Goal: Entertainment & Leisure: Consume media (video, audio)

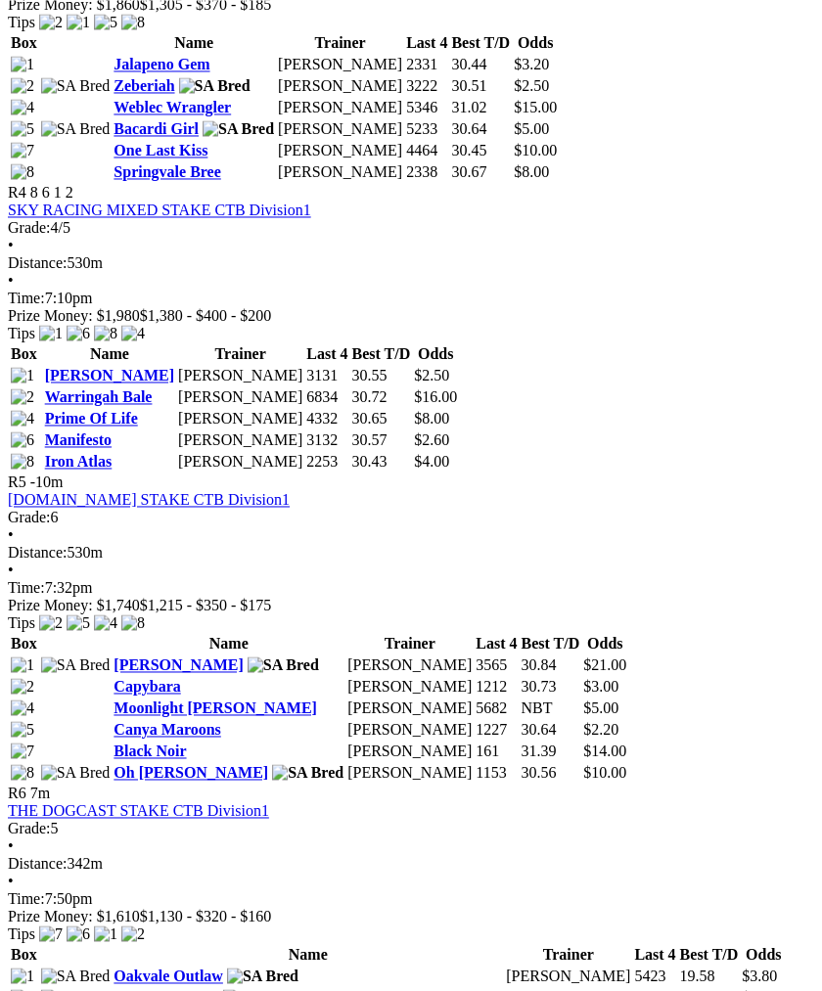
scroll to position [1766, 0]
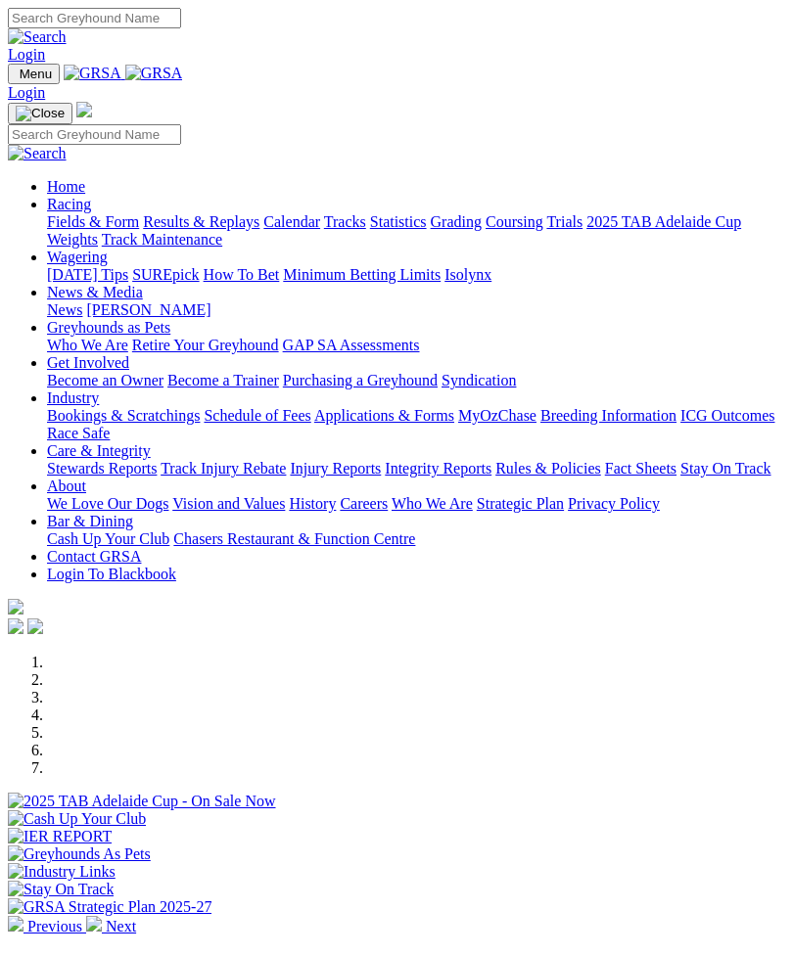
scroll to position [499, 0]
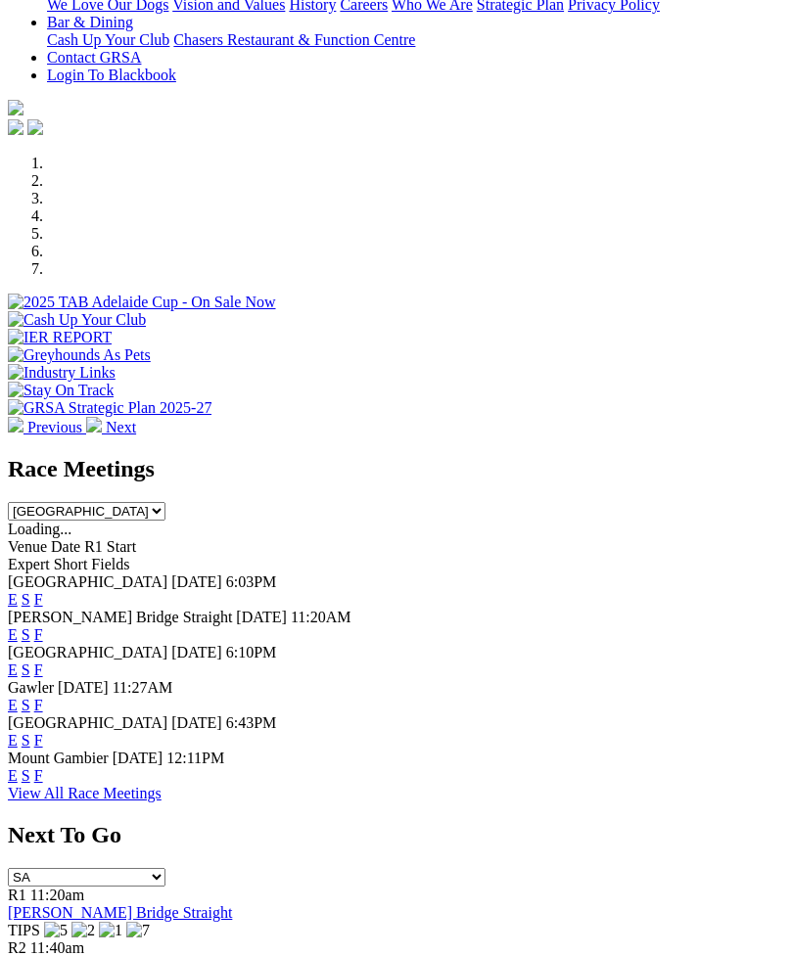
click at [43, 591] on link "F" at bounding box center [38, 599] width 9 height 17
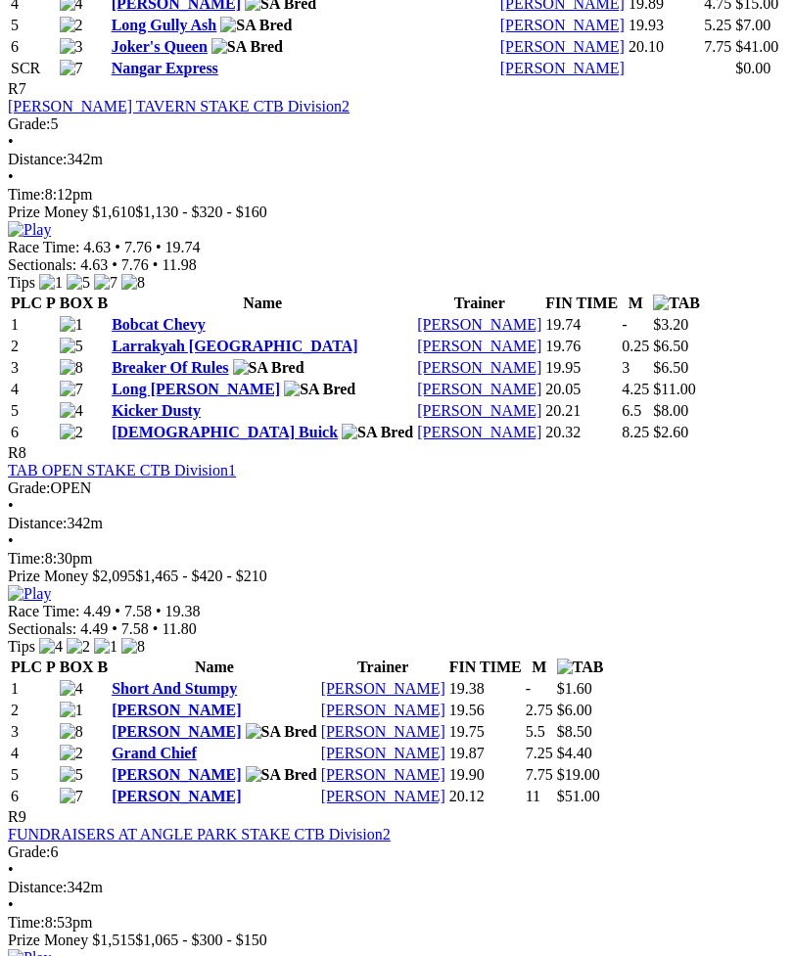
scroll to position [3110, 0]
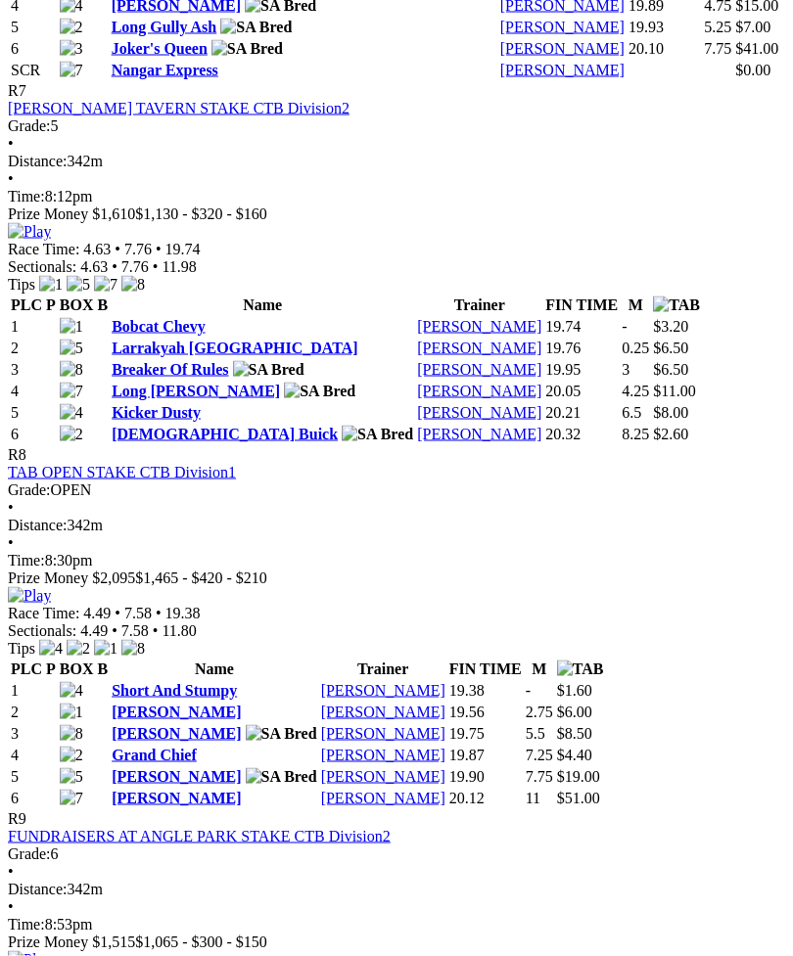
click at [51, 587] on img at bounding box center [29, 596] width 43 height 18
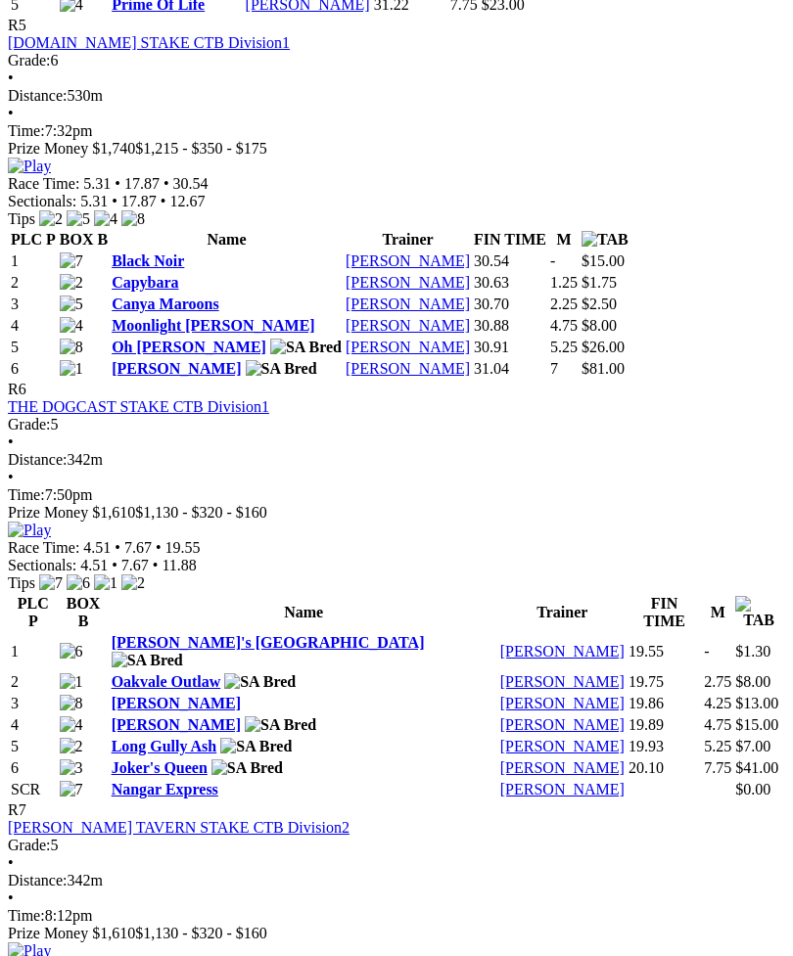
scroll to position [2390, 0]
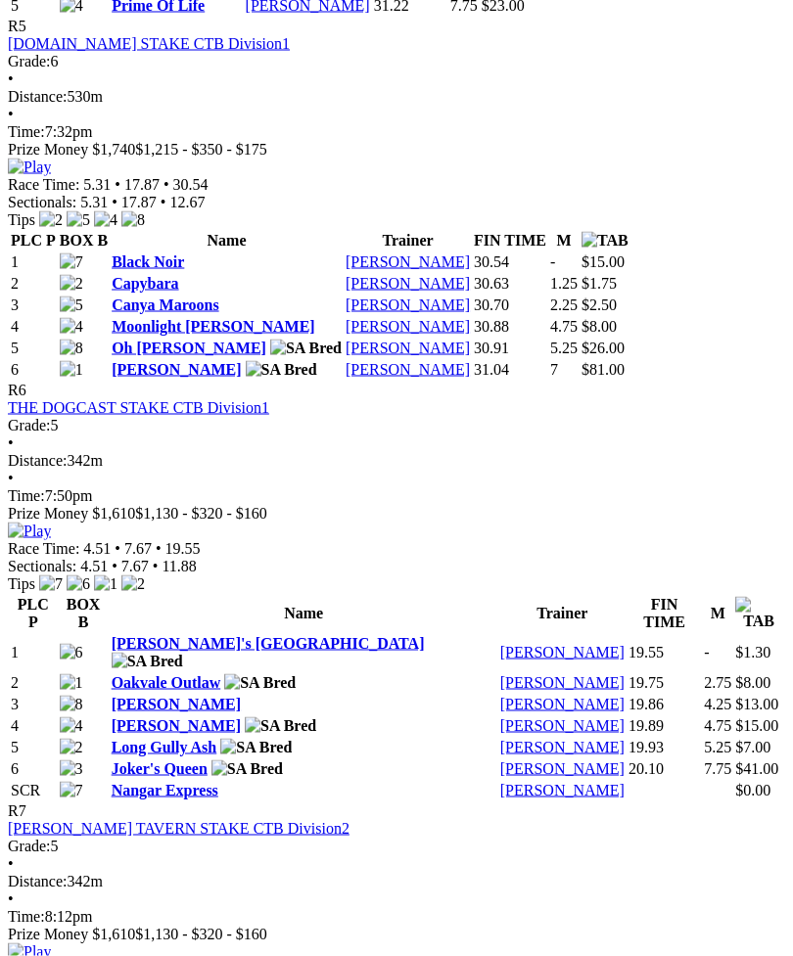
click at [51, 523] on img at bounding box center [29, 532] width 43 height 18
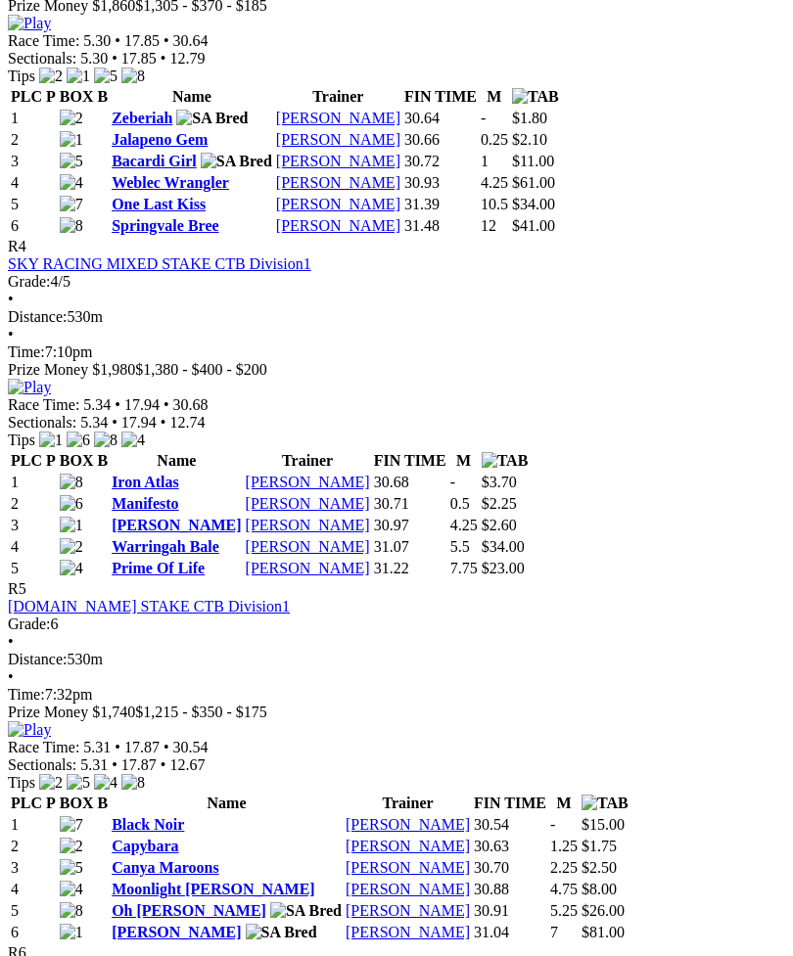
scroll to position [1818, 0]
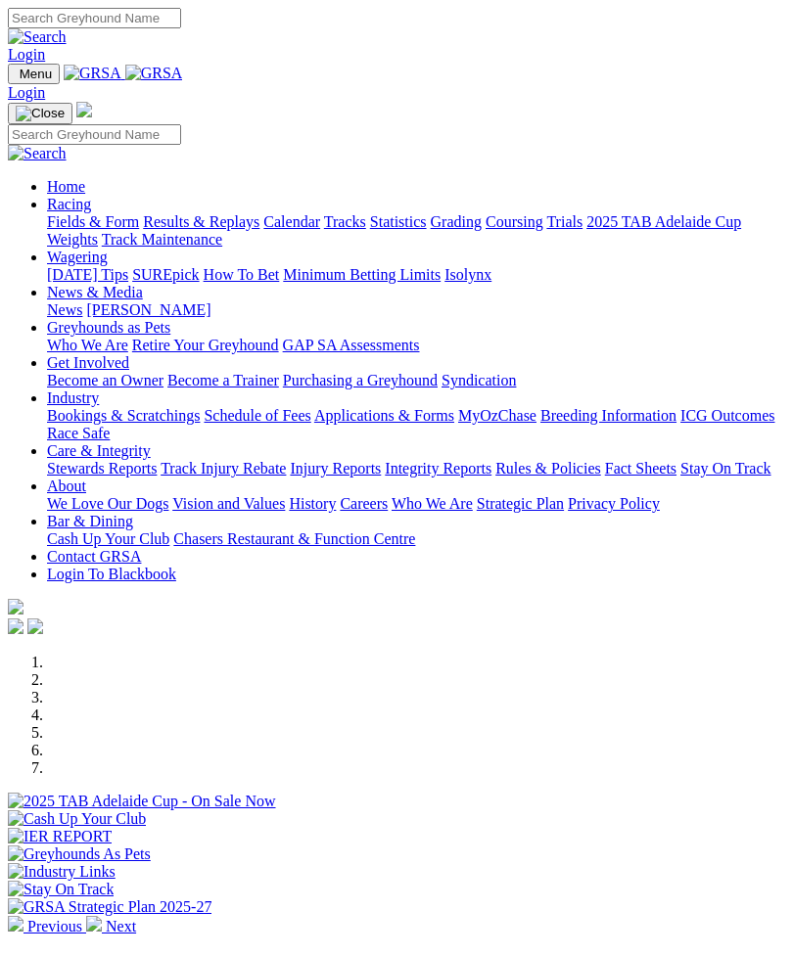
scroll to position [499, 0]
